Goal: Task Accomplishment & Management: Use online tool/utility

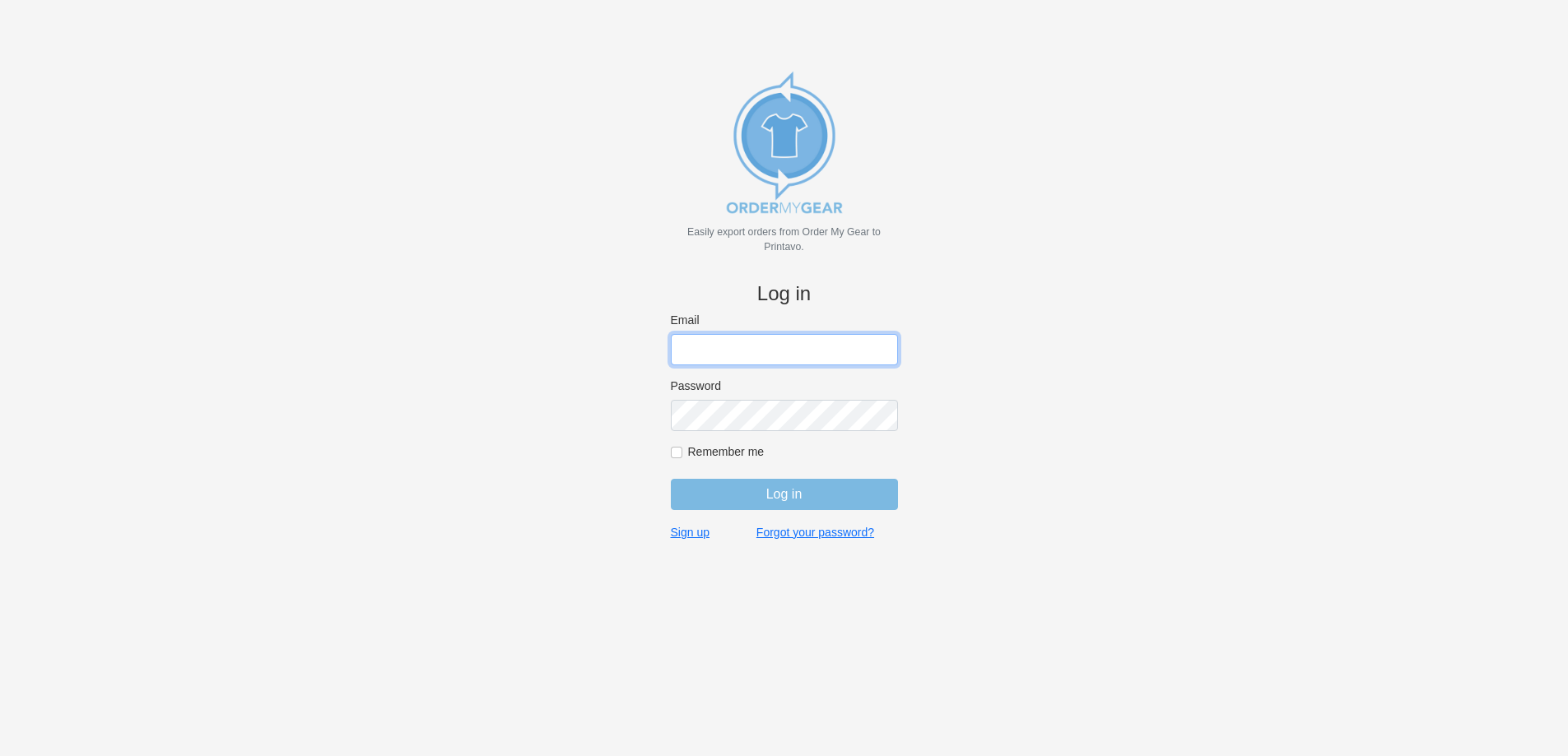
type input "john@medhatsfs.ca"
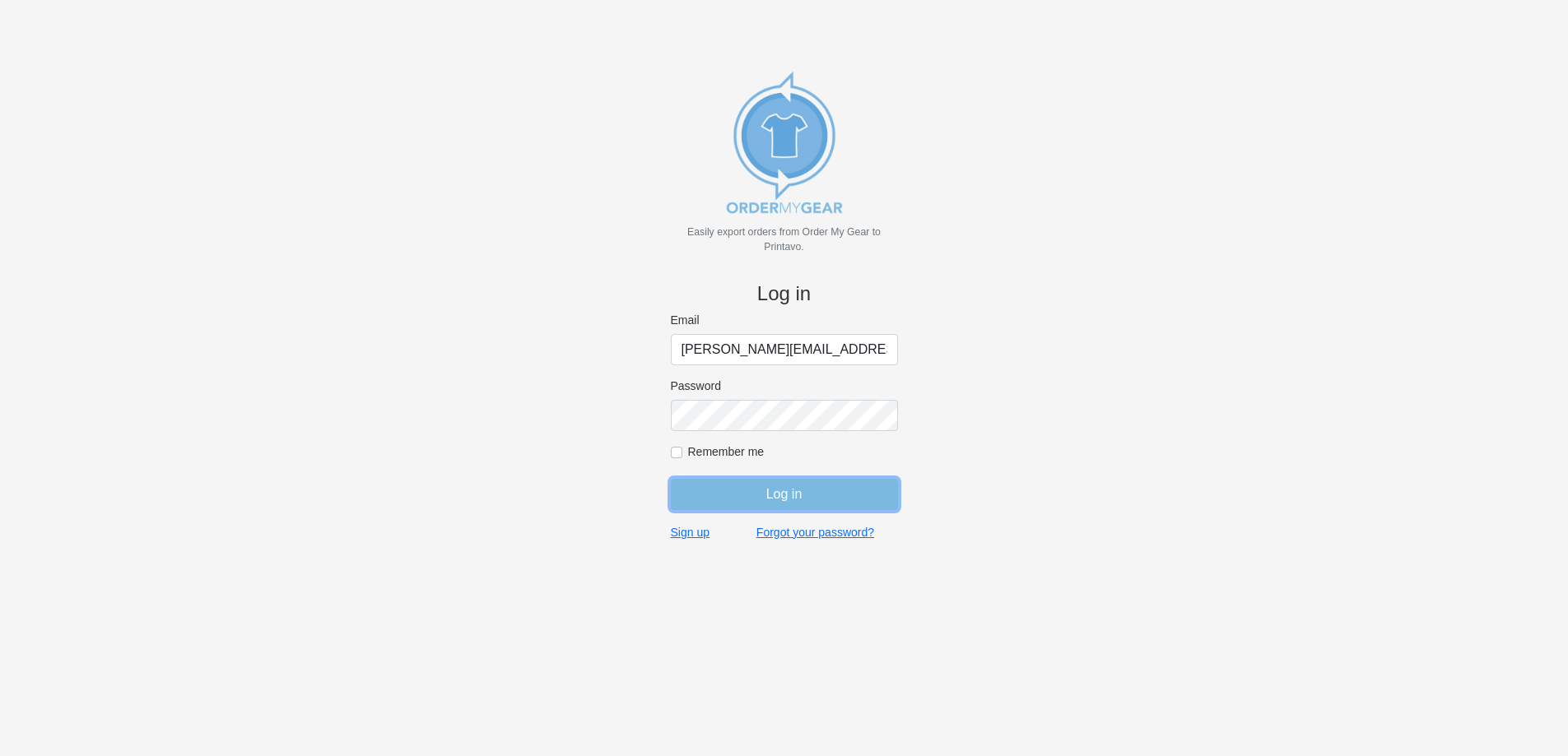
click at [742, 496] on input "Log in" at bounding box center [784, 494] width 227 height 32
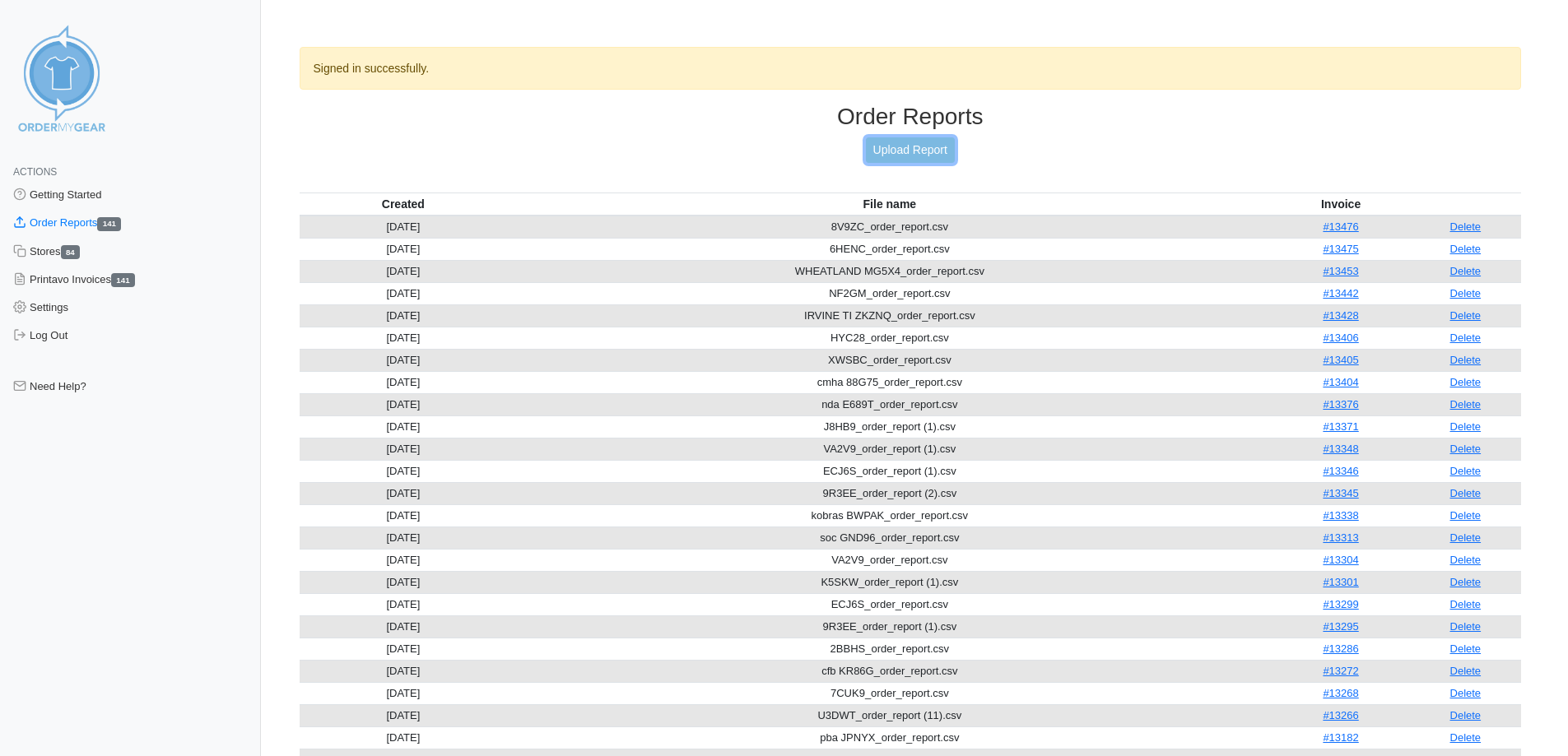
click at [895, 155] on link "Upload Report" at bounding box center [910, 150] width 89 height 26
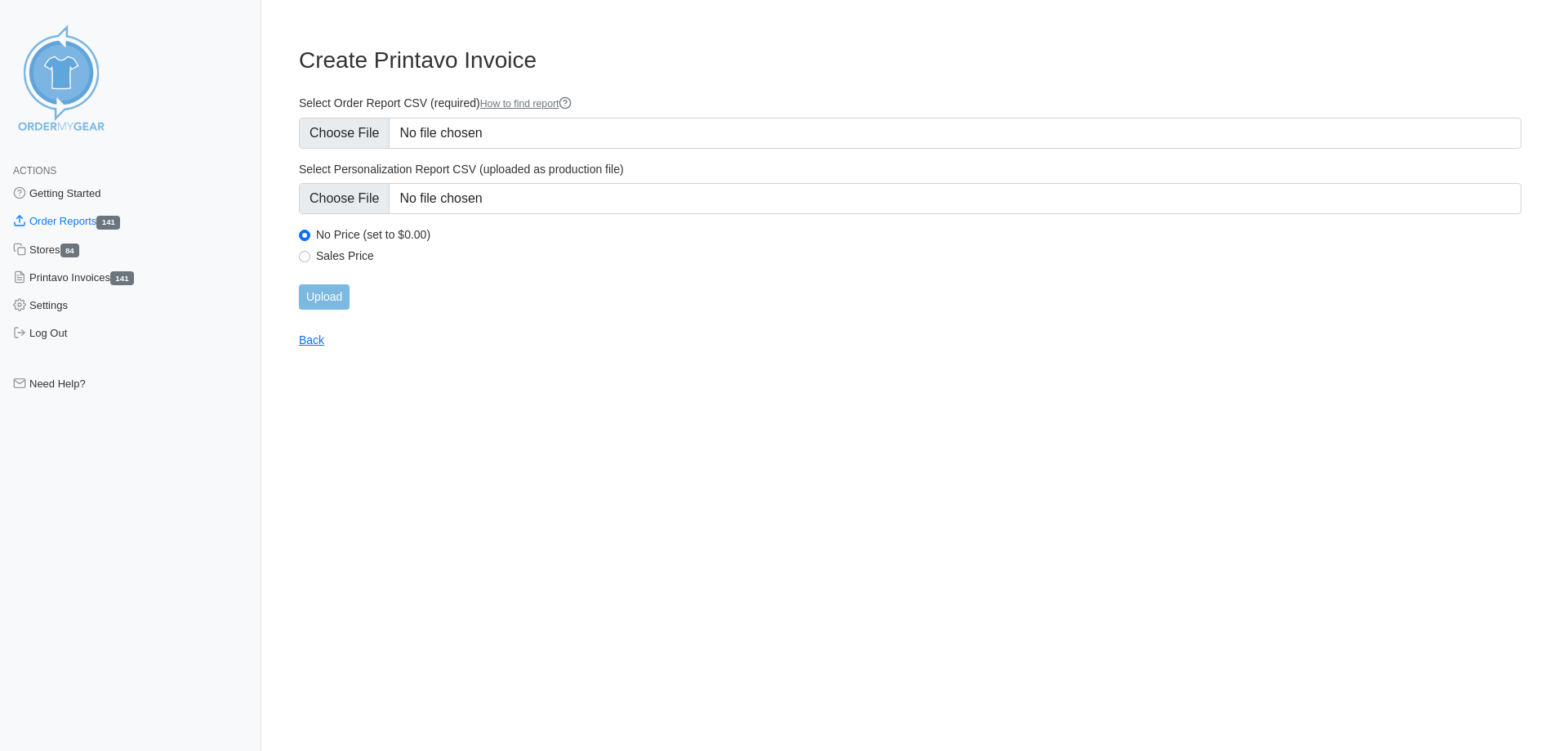
click at [307, 260] on input "Sales Price" at bounding box center [305, 257] width 12 height 12
radio input "true"
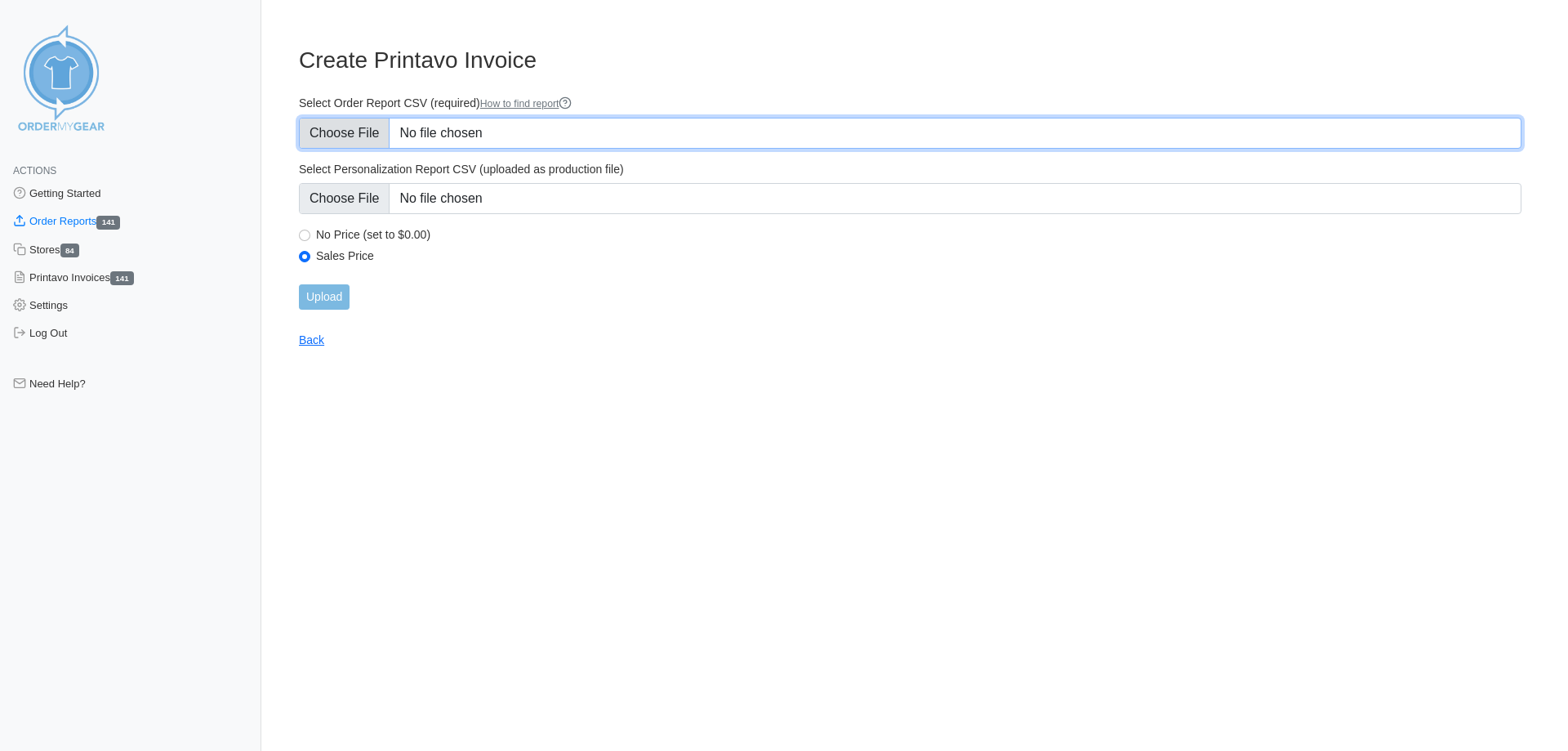
click at [362, 138] on input "Select Order Report CSV (required) How to find report" at bounding box center [910, 133] width 1222 height 31
type input "C:\fakepath\U3DWT_order_report (13).csv"
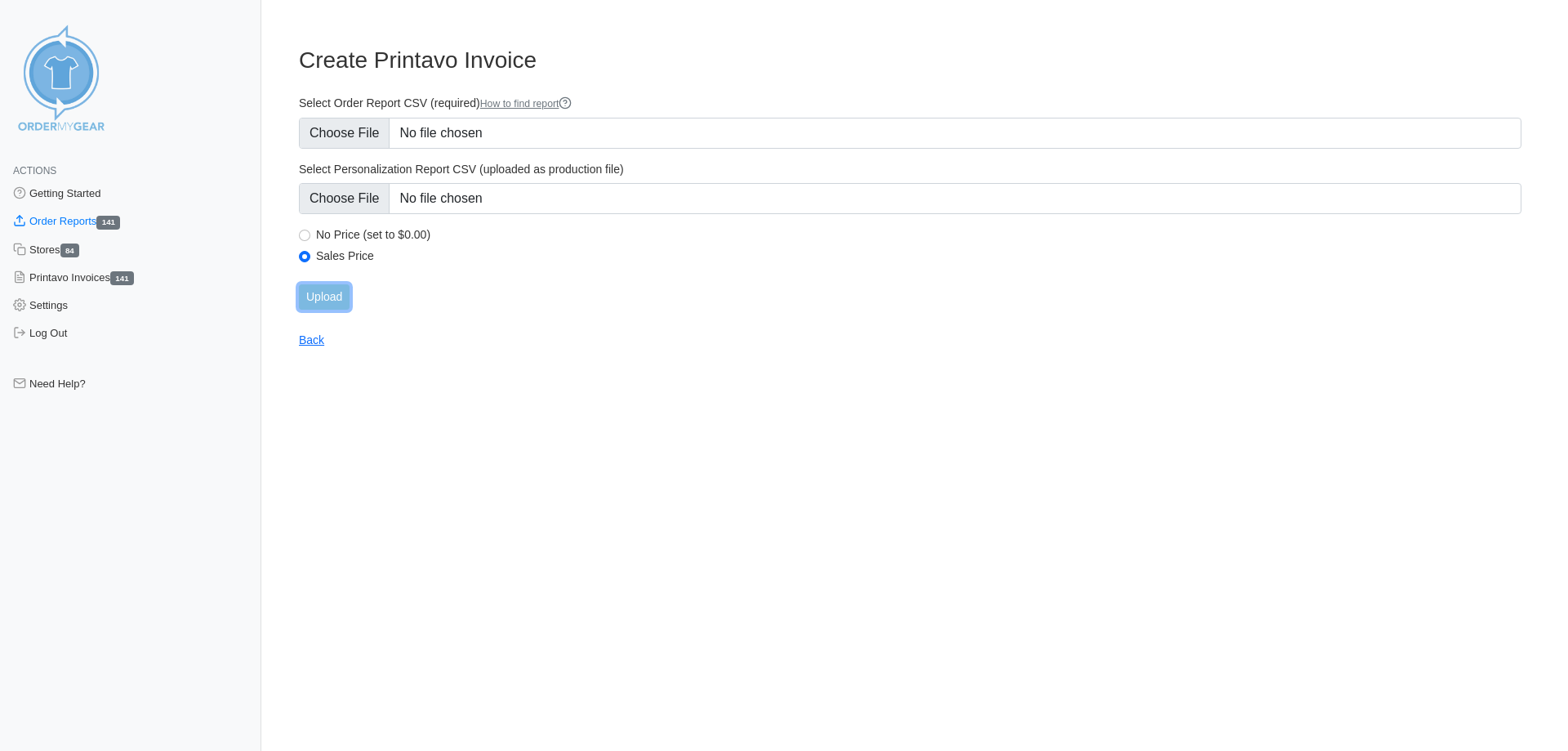
click at [340, 299] on input "Upload" at bounding box center [325, 297] width 51 height 25
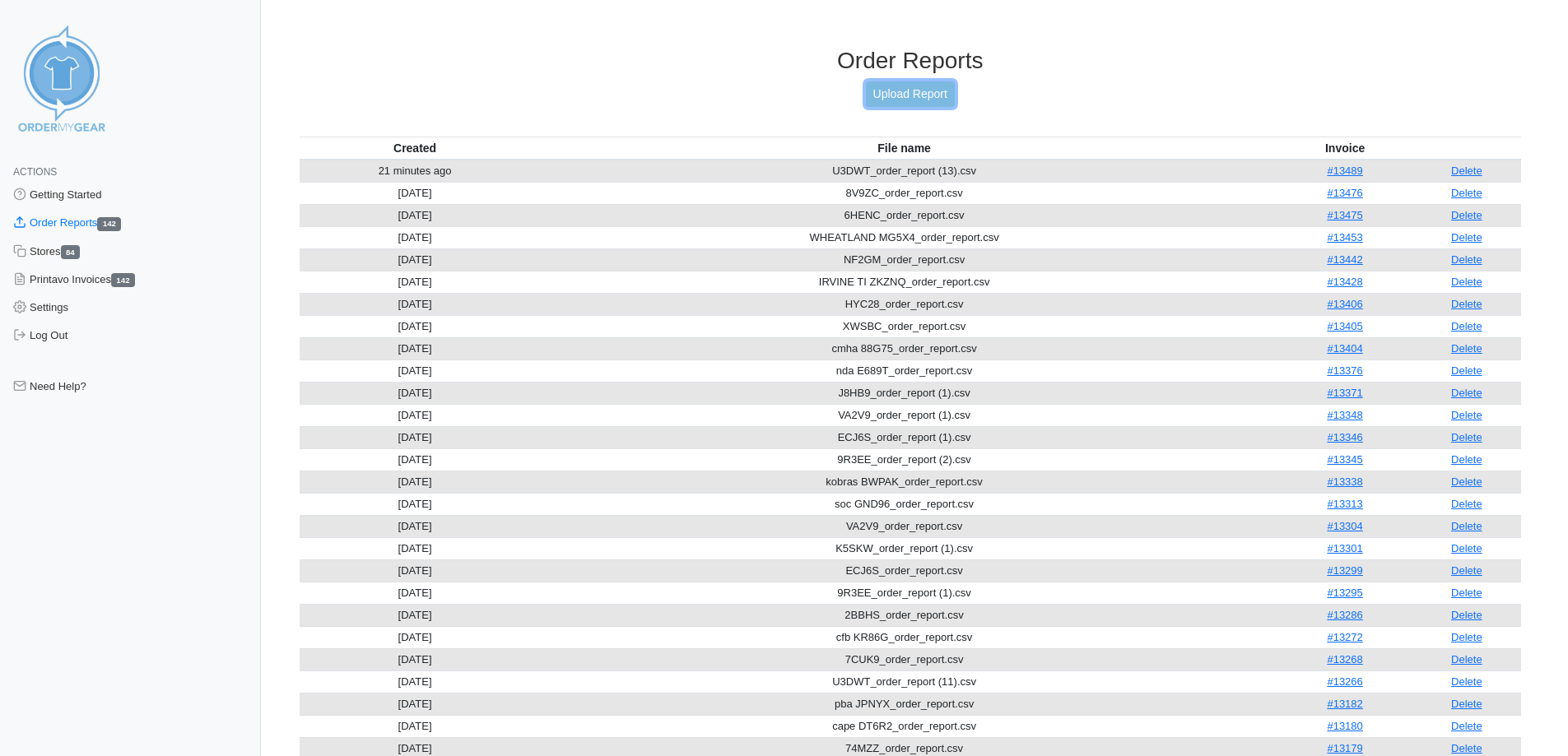
click at [930, 103] on link "Upload Report" at bounding box center [910, 94] width 89 height 26
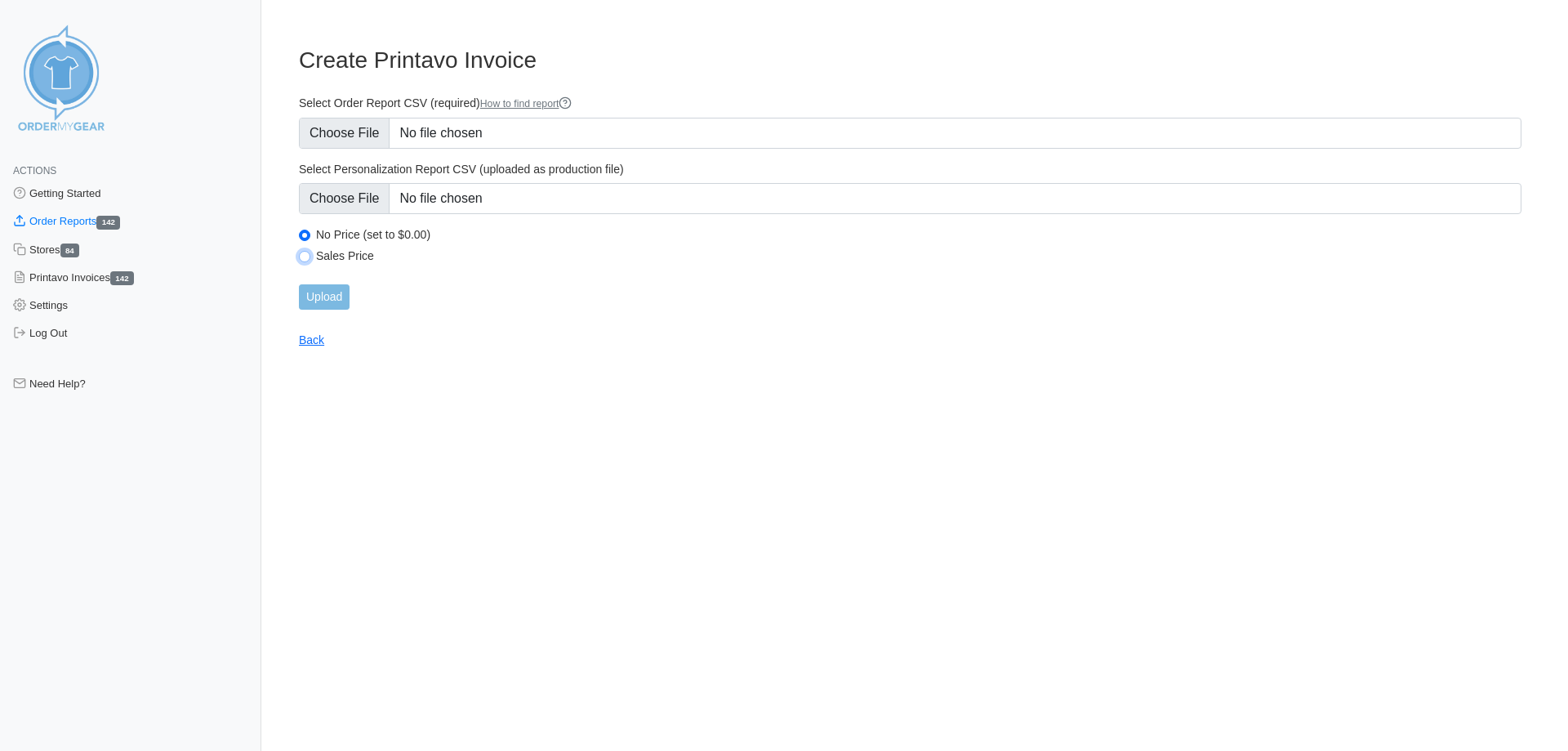
click at [303, 254] on input "Sales Price" at bounding box center [305, 257] width 12 height 12
radio input "true"
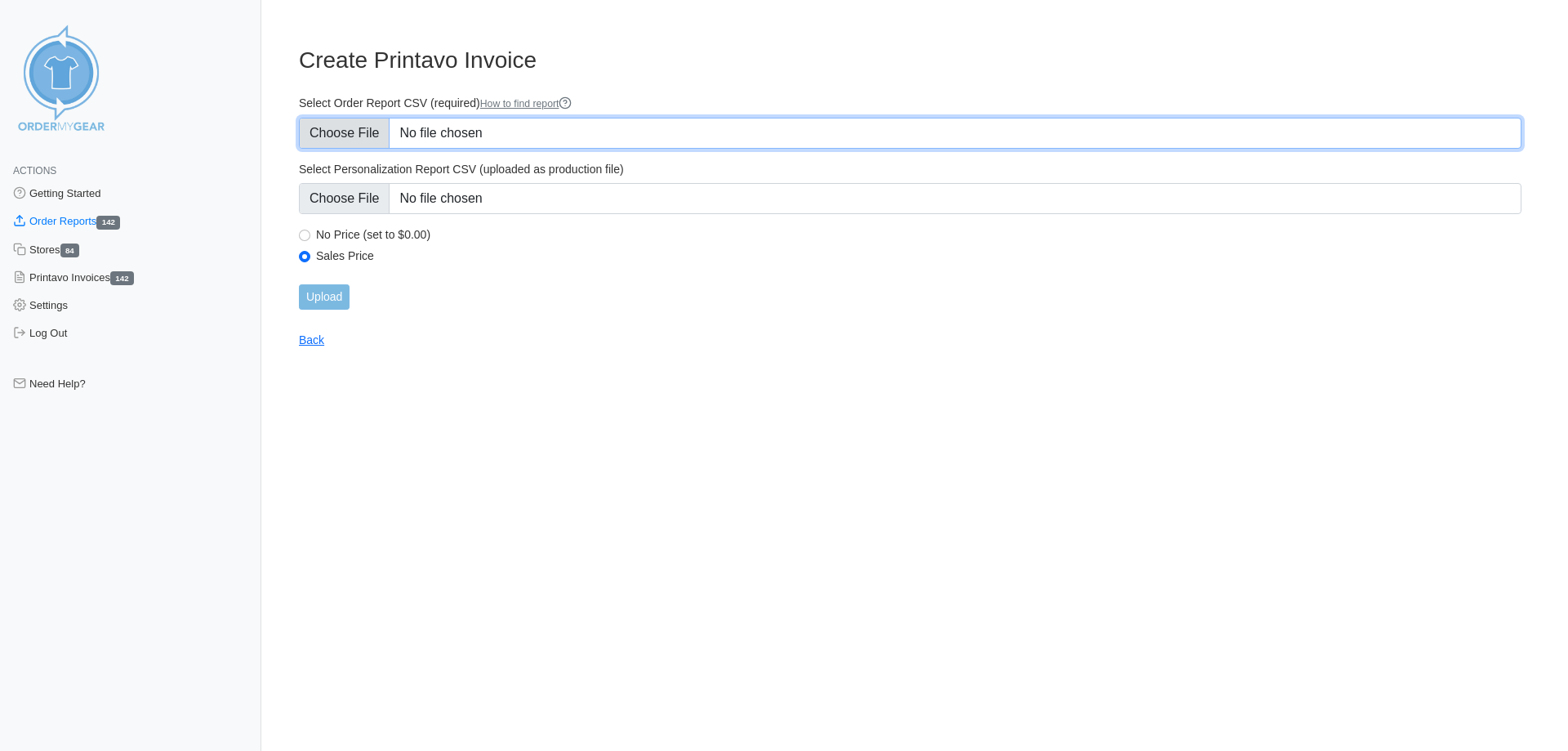
click at [350, 140] on input "Select Order Report CSV (required) How to find report" at bounding box center [910, 133] width 1222 height 31
type input "C:\fakepath\NF2GM_order_report (1).csv"
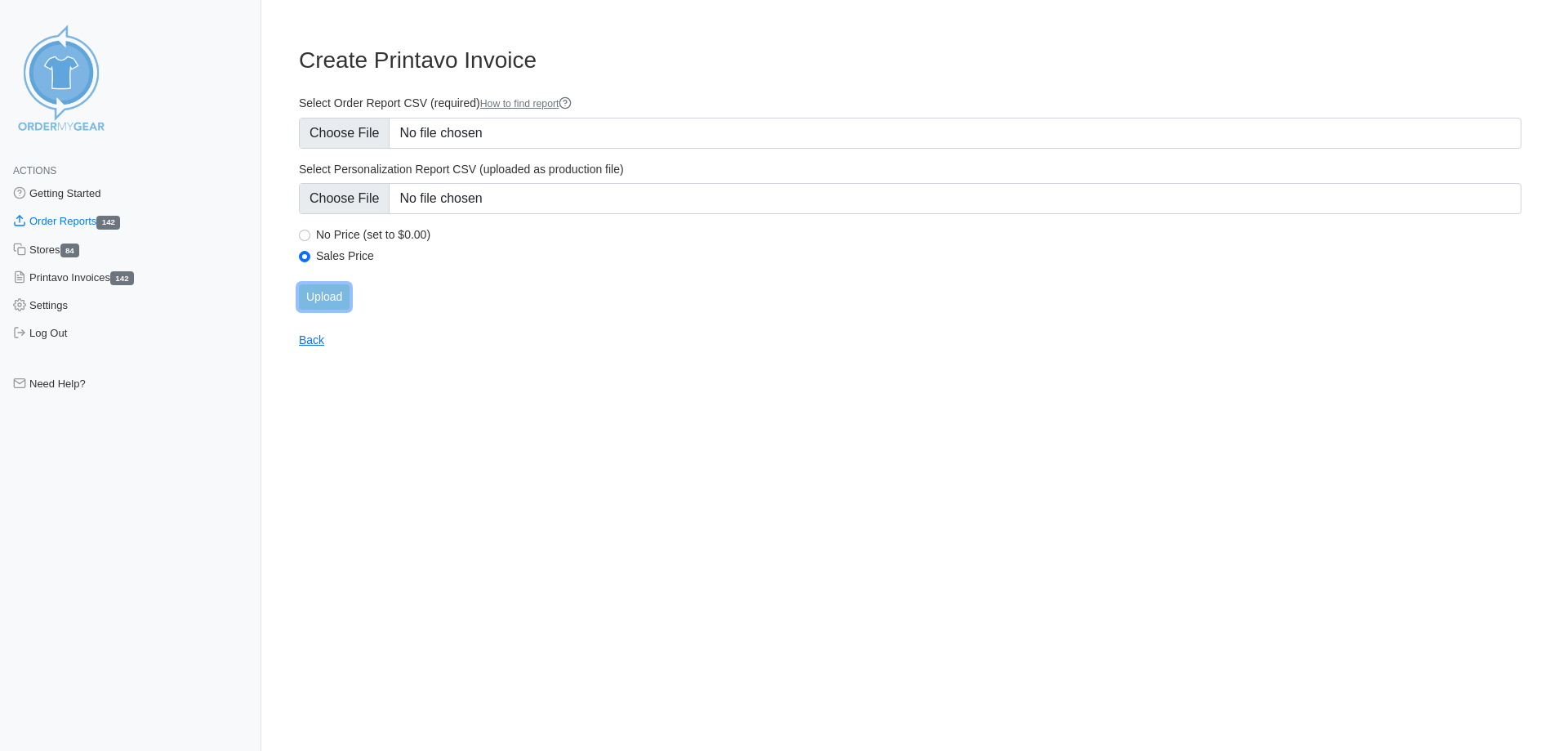
click at [341, 302] on input "Upload" at bounding box center [325, 297] width 51 height 25
